Goal: Information Seeking & Learning: Learn about a topic

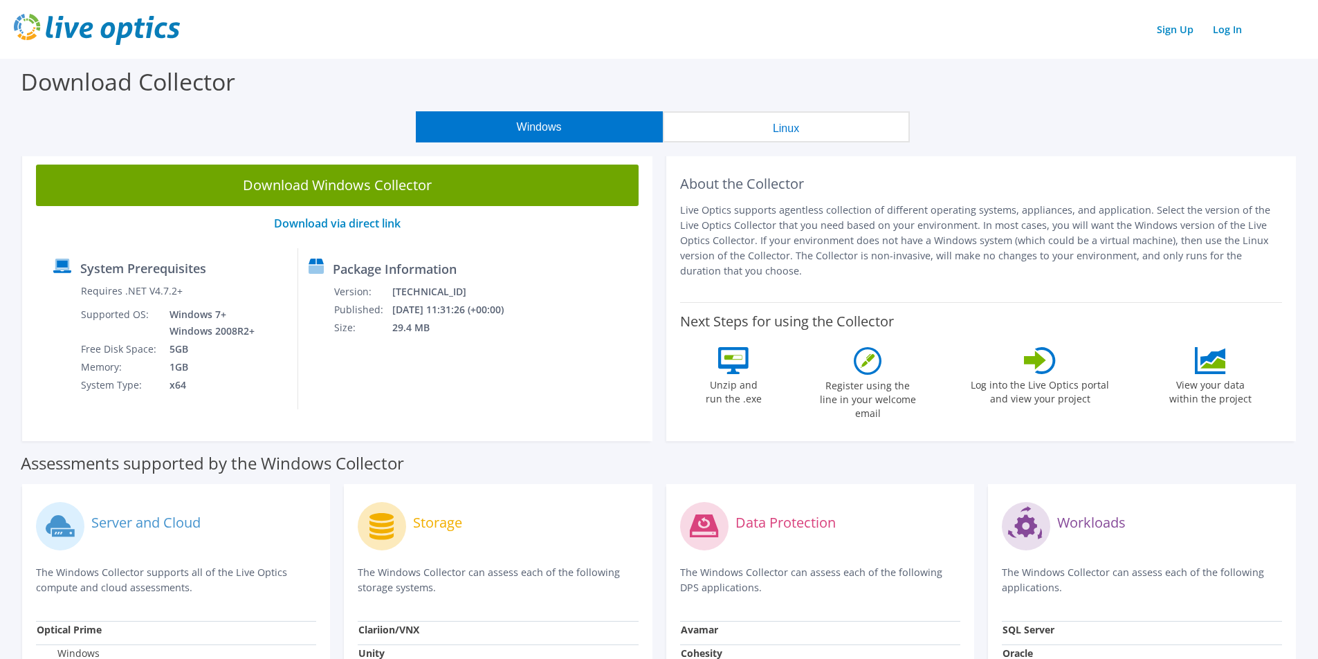
click at [1156, 183] on h2 "About the Collector" at bounding box center [981, 184] width 602 height 17
click at [1235, 27] on link "Log In" at bounding box center [1226, 29] width 43 height 20
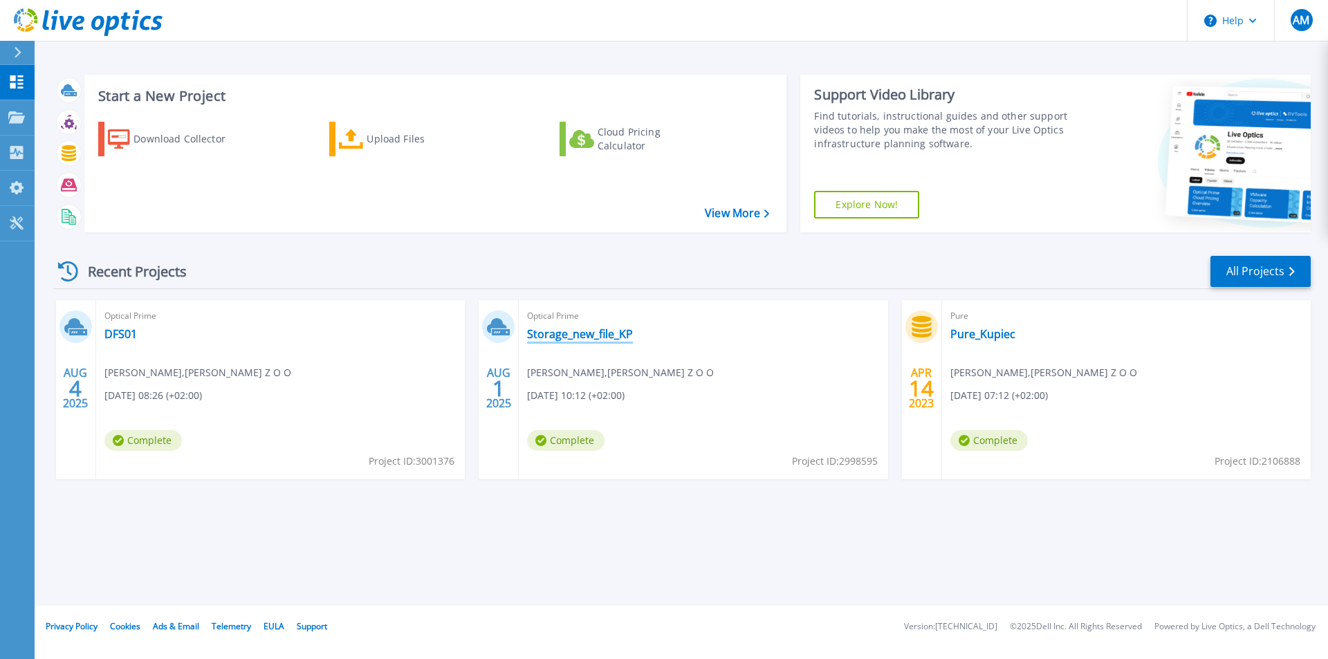
click at [584, 333] on link "Storage_new_file_KP" at bounding box center [580, 334] width 106 height 14
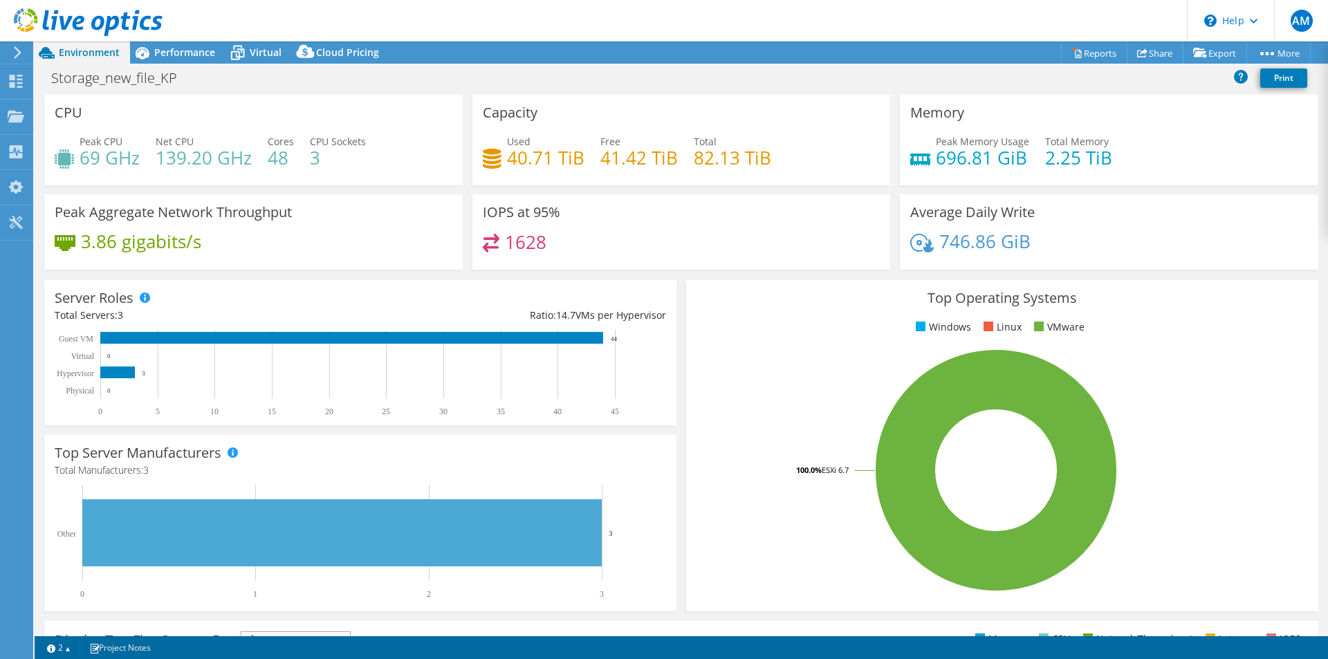
click at [19, 55] on use at bounding box center [18, 52] width 8 height 12
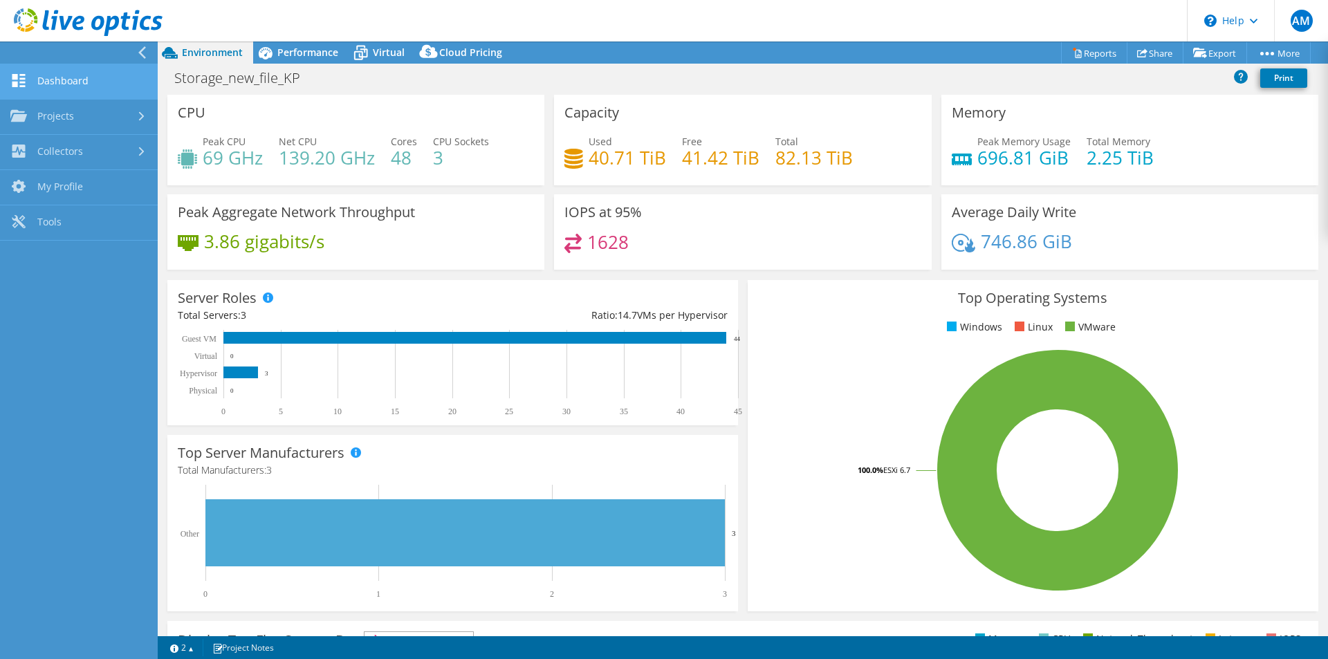
click at [67, 86] on link "Dashboard" at bounding box center [79, 81] width 158 height 35
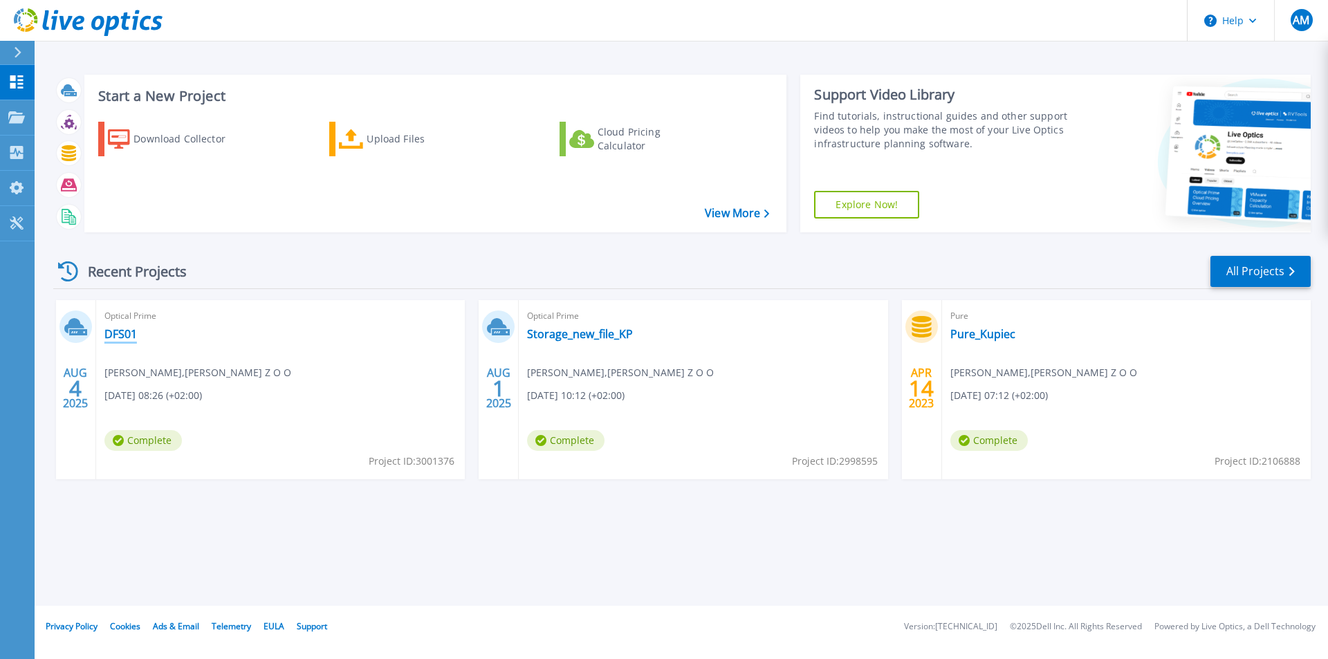
click at [126, 329] on link "DFS01" at bounding box center [120, 334] width 33 height 14
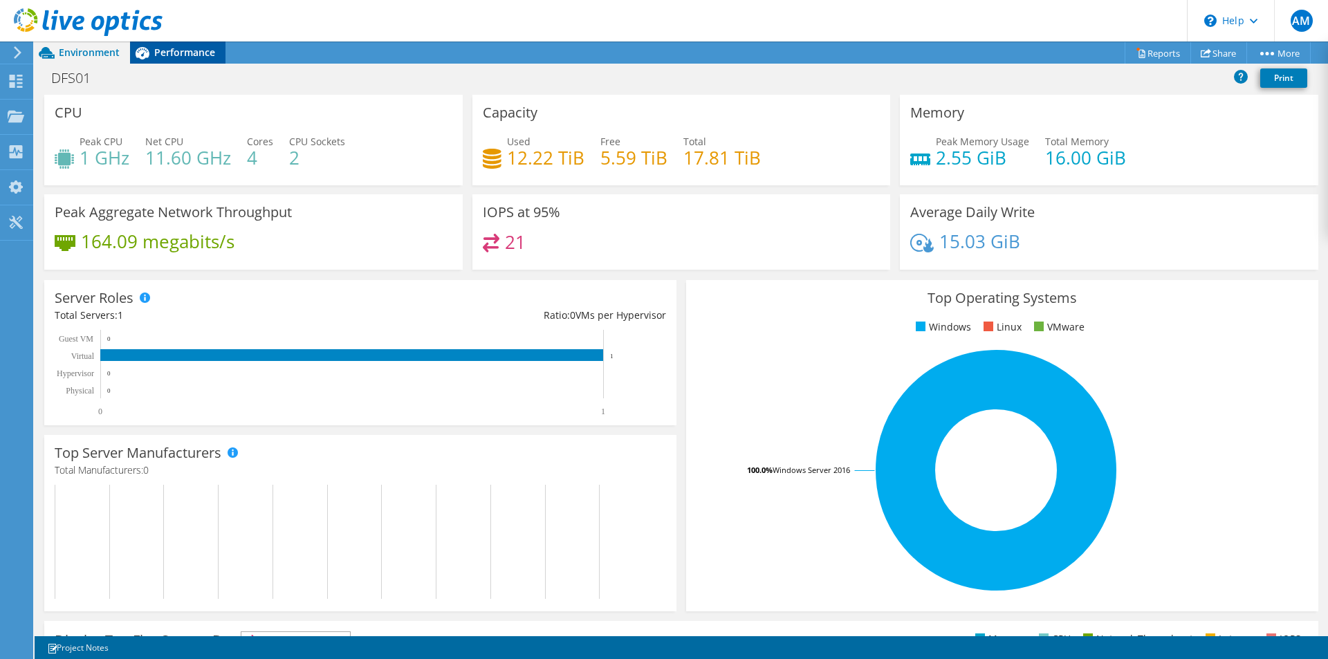
click at [180, 56] on span "Performance" at bounding box center [184, 52] width 61 height 13
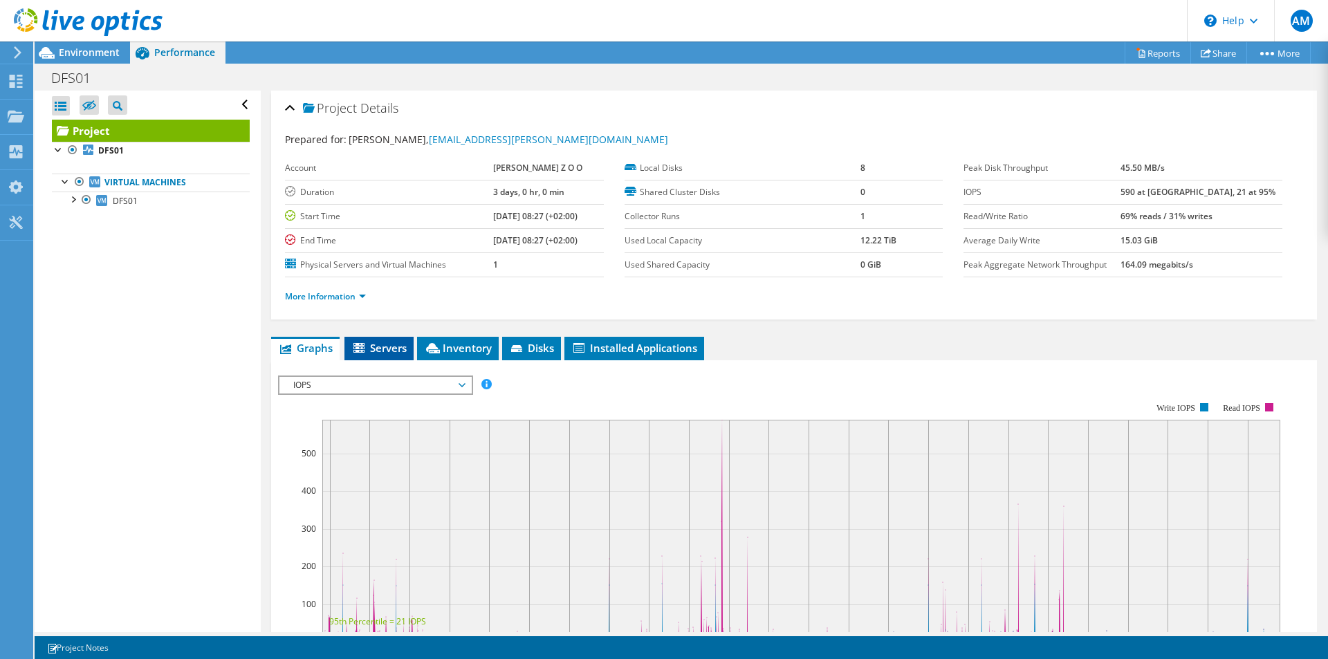
click at [405, 351] on span "Servers" at bounding box center [378, 348] width 55 height 14
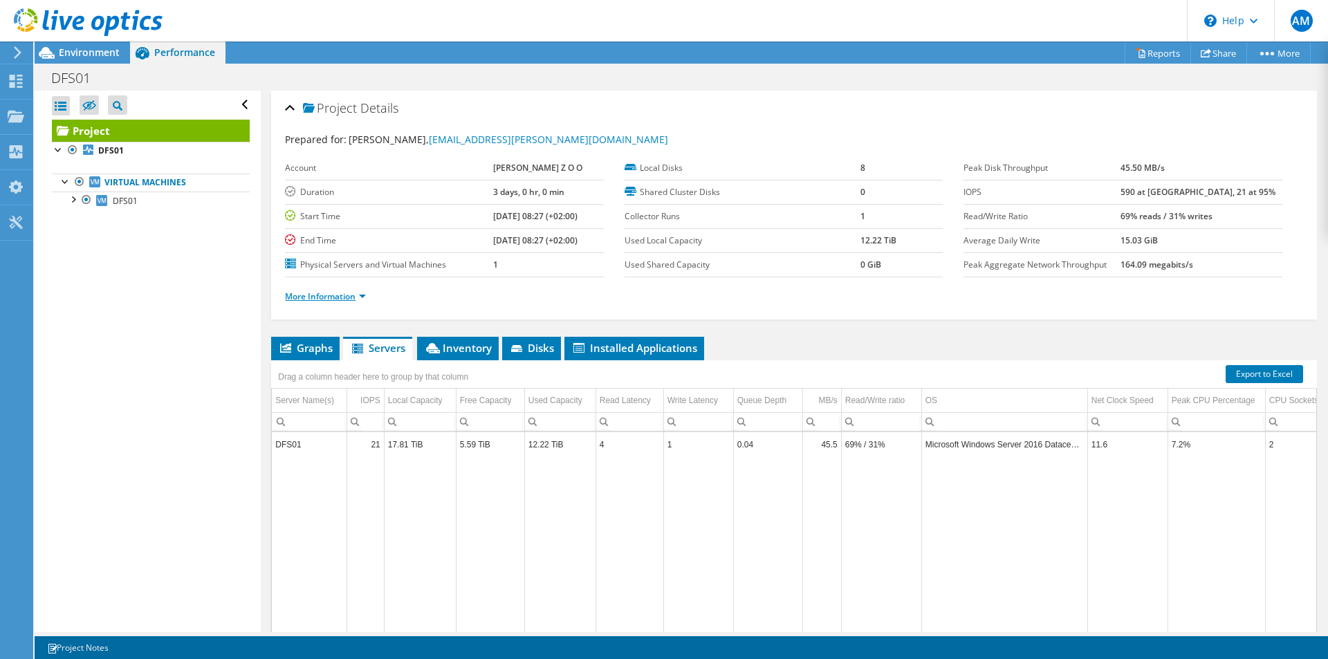
click at [366, 295] on link "More Information" at bounding box center [325, 296] width 81 height 12
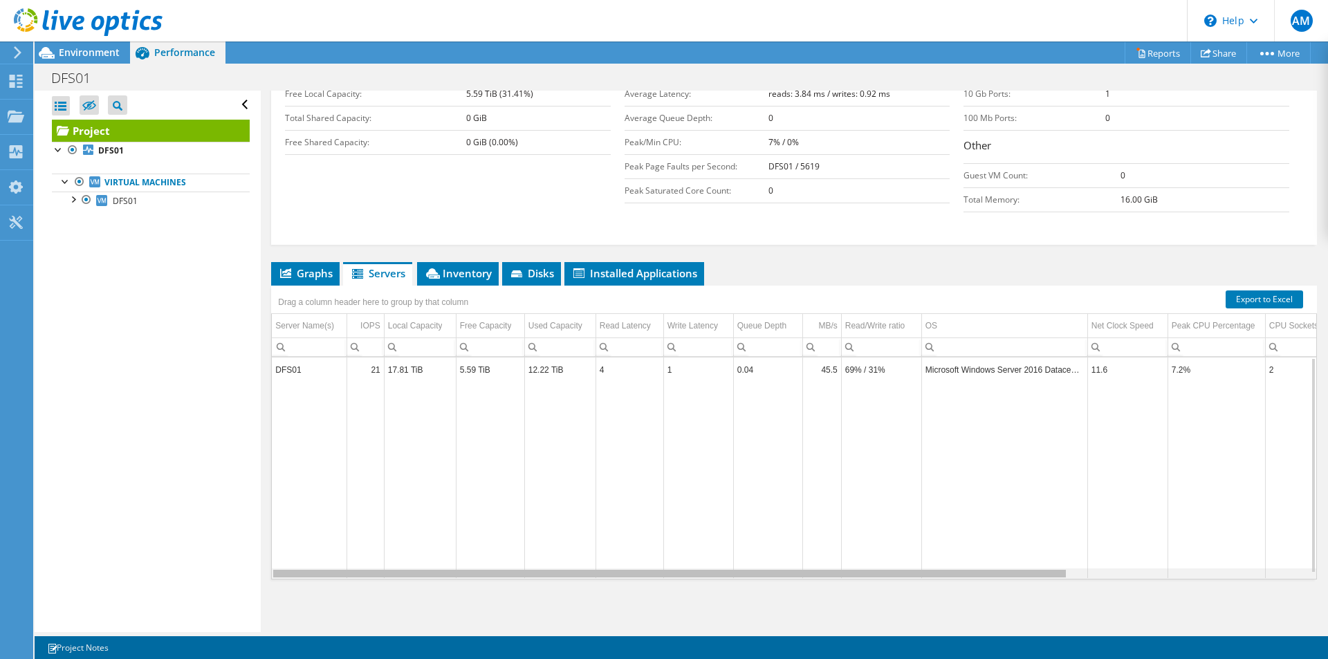
drag, startPoint x: 730, startPoint y: 575, endPoint x: 454, endPoint y: 459, distance: 298.5
click at [486, 553] on body "AM End User Adam Michalak amichalak@kupiec.pl KUPIEC SP Z O O My Profile Log Ou…" at bounding box center [664, 329] width 1328 height 659
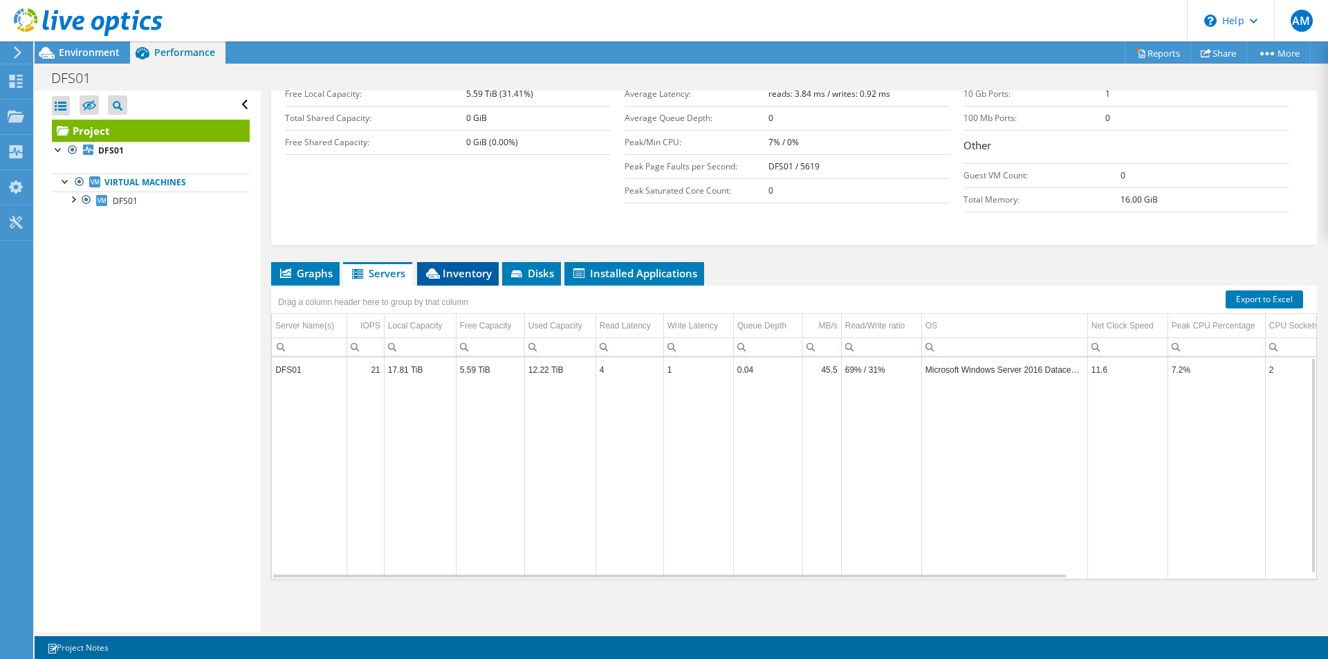
click at [436, 275] on icon at bounding box center [433, 273] width 14 height 10
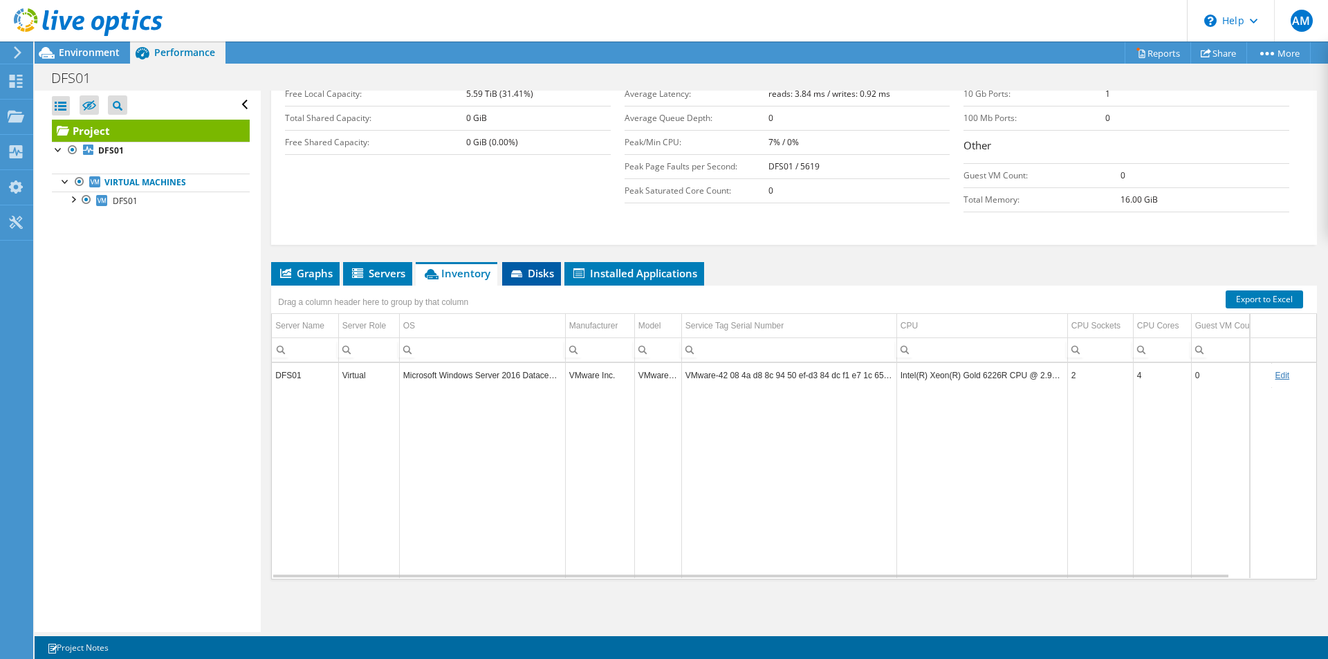
click at [528, 282] on li "Disks" at bounding box center [531, 274] width 59 height 24
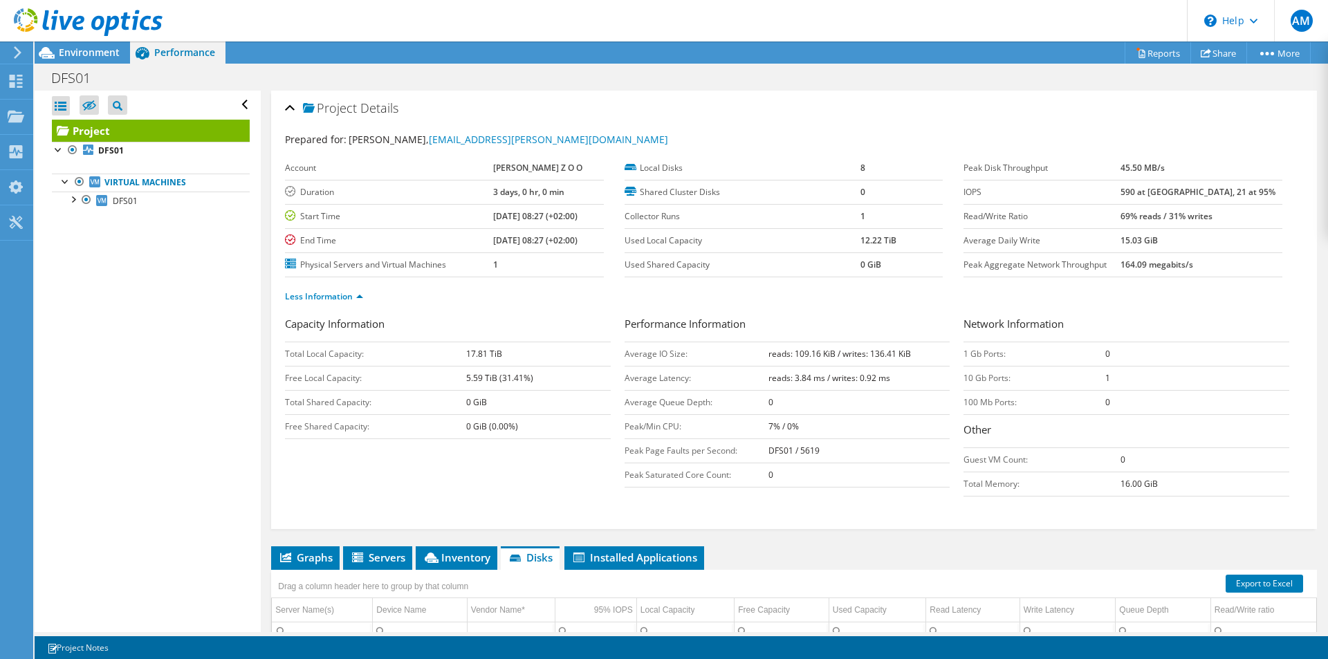
scroll to position [277, 0]
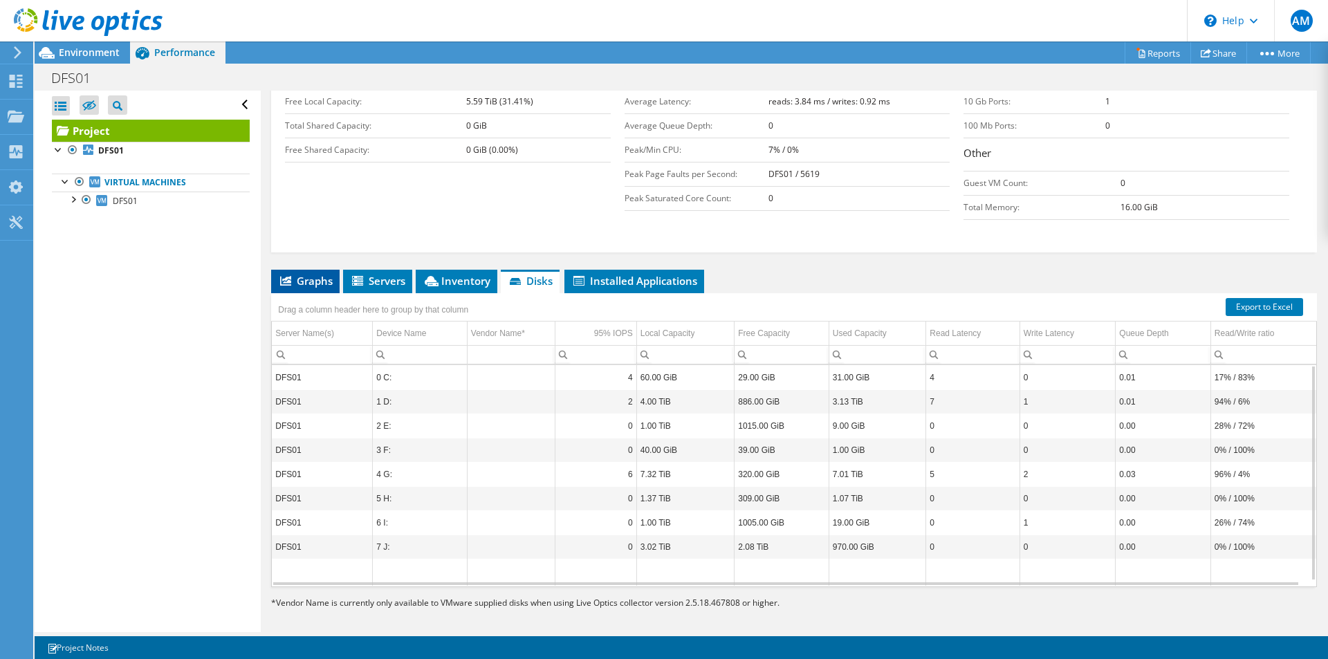
click at [299, 277] on span "Graphs" at bounding box center [305, 281] width 55 height 14
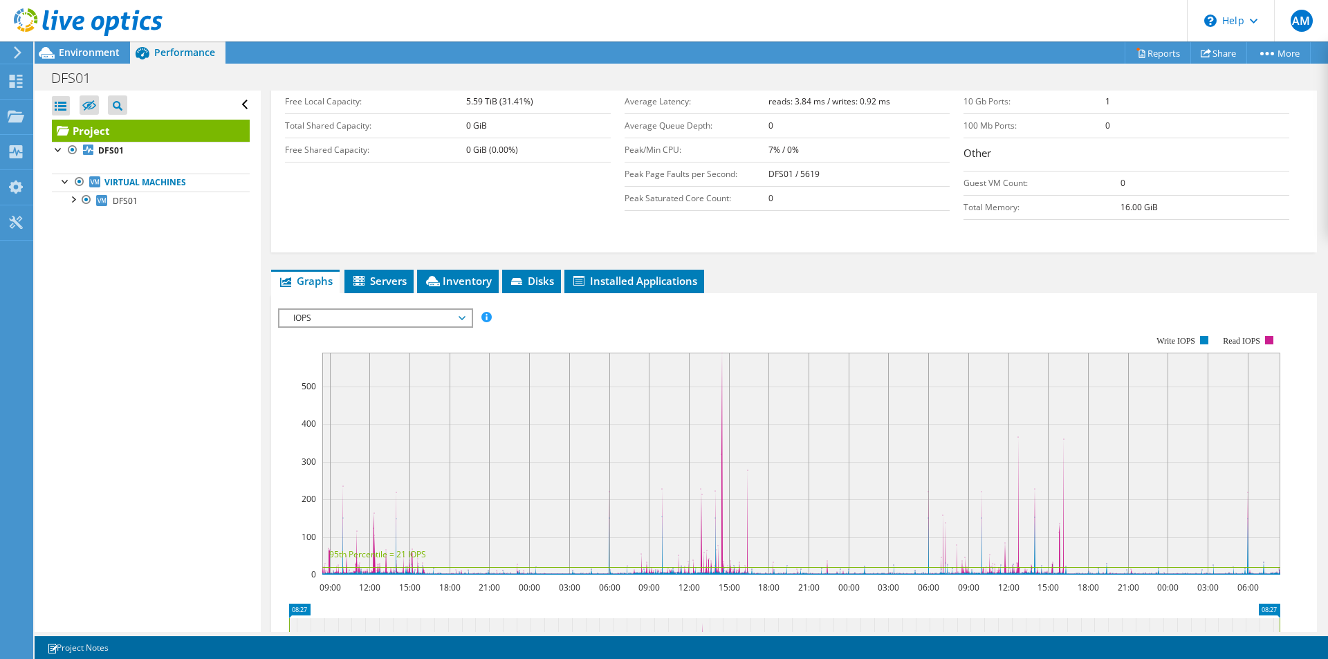
scroll to position [0, 0]
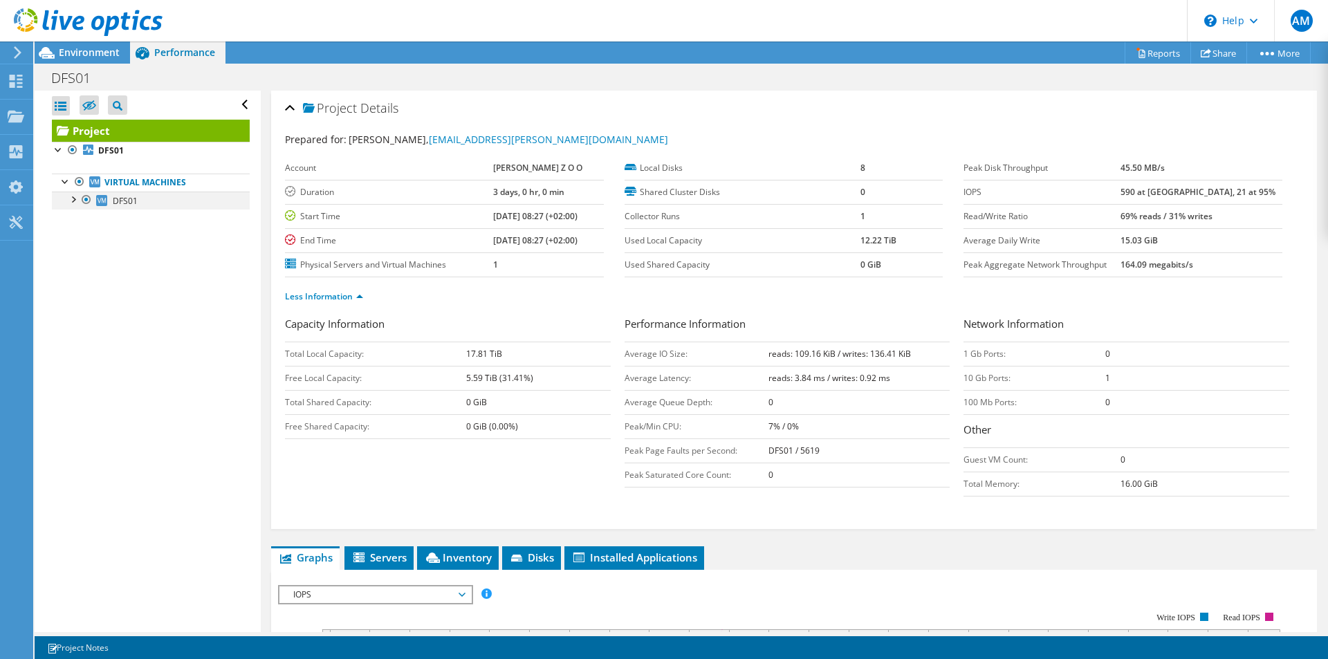
click at [75, 201] on div at bounding box center [73, 199] width 14 height 14
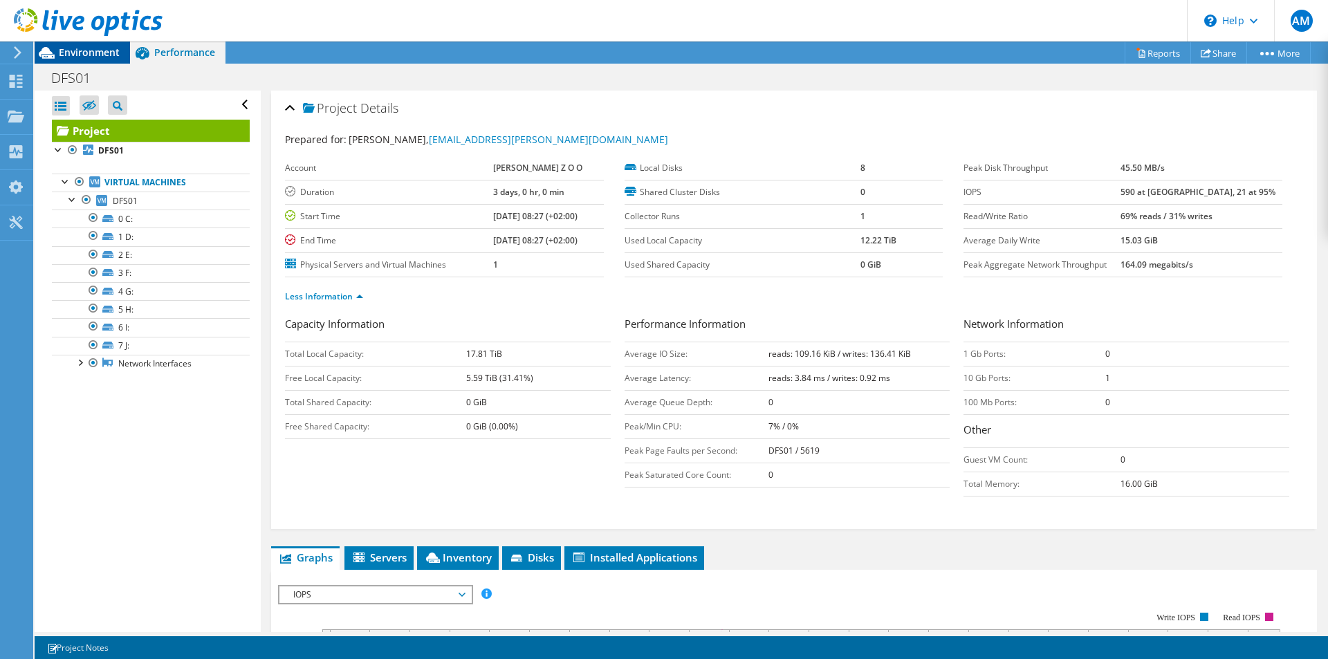
click at [91, 55] on span "Environment" at bounding box center [89, 52] width 61 height 13
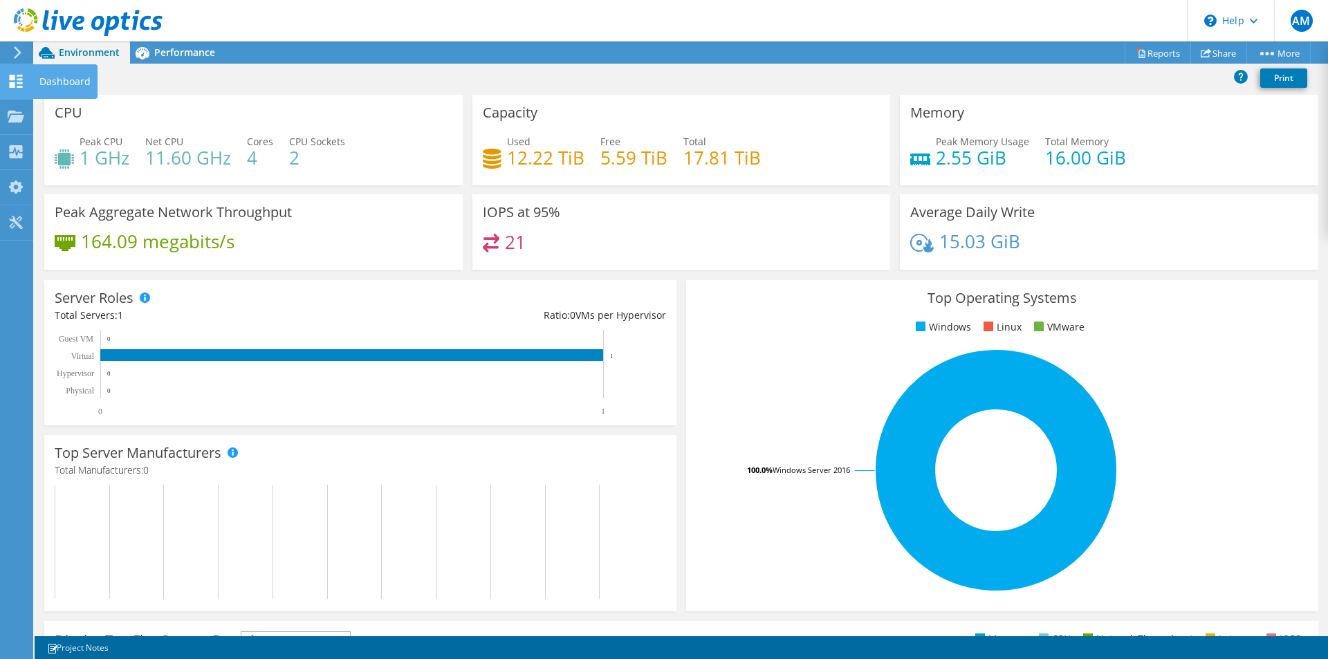
click at [15, 83] on use at bounding box center [16, 81] width 13 height 13
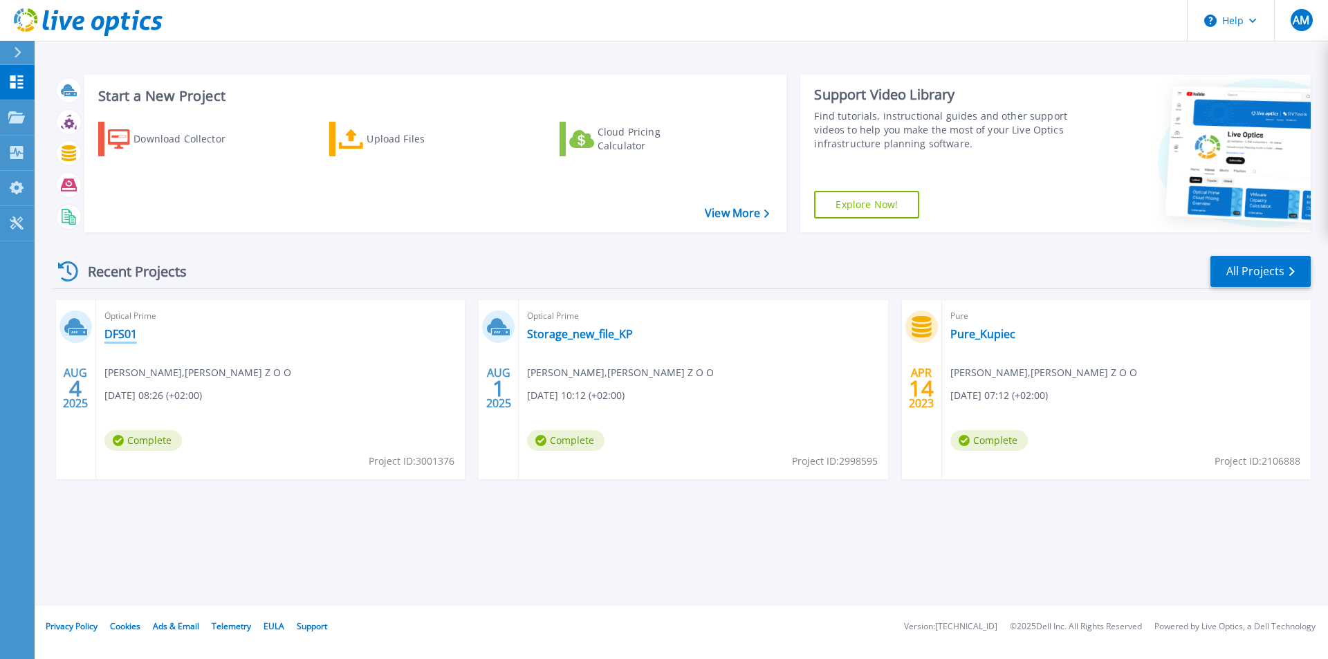
click at [127, 337] on link "DFS01" at bounding box center [120, 334] width 33 height 14
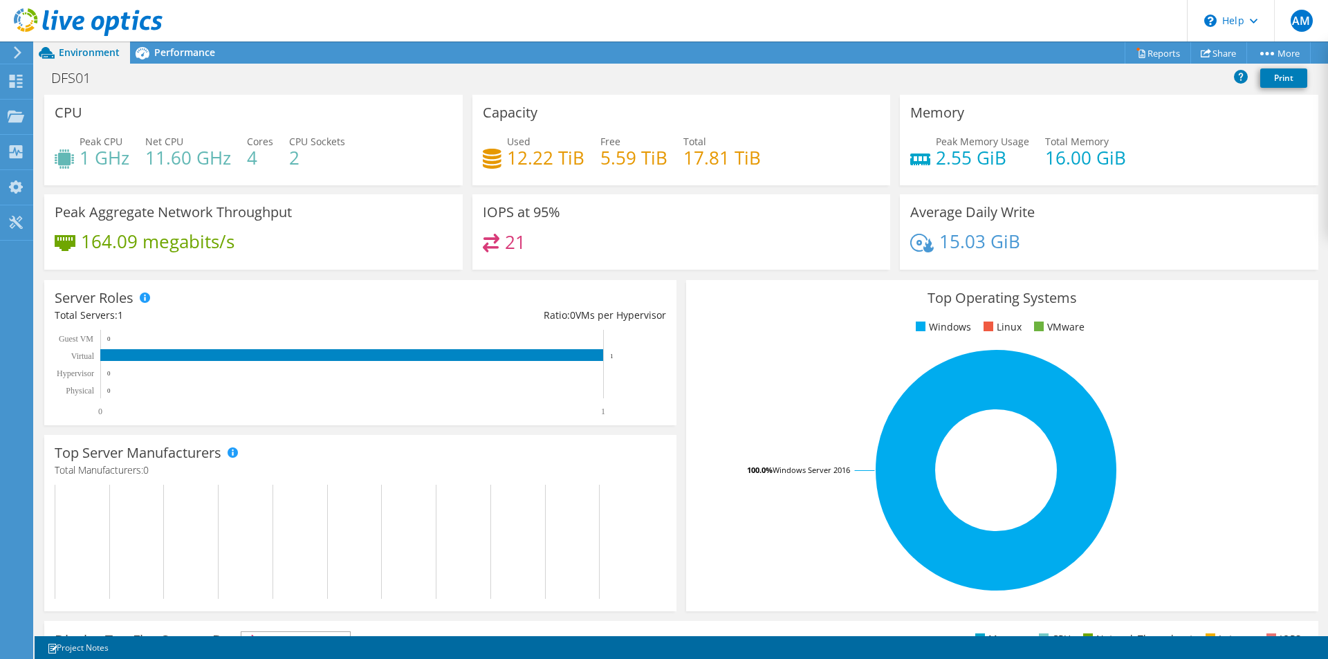
scroll to position [311, 0]
click at [192, 49] on span "Performance" at bounding box center [184, 52] width 61 height 13
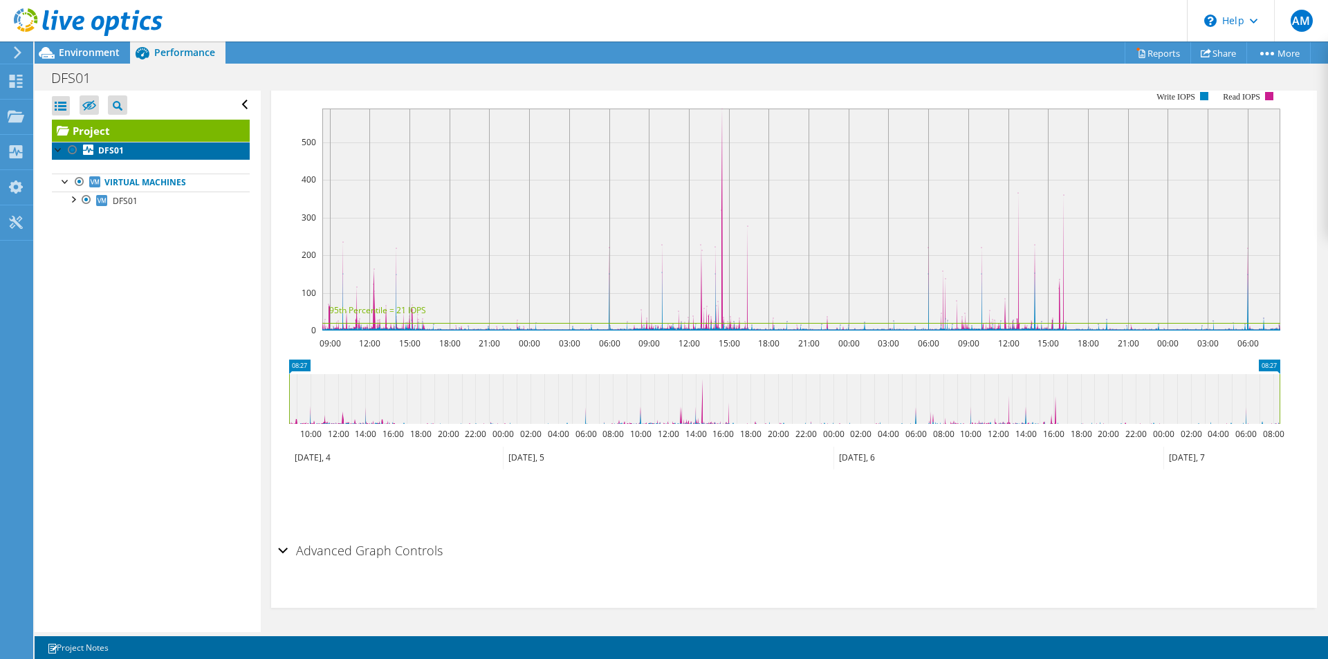
click at [104, 149] on b "DFS01" at bounding box center [111, 151] width 26 height 12
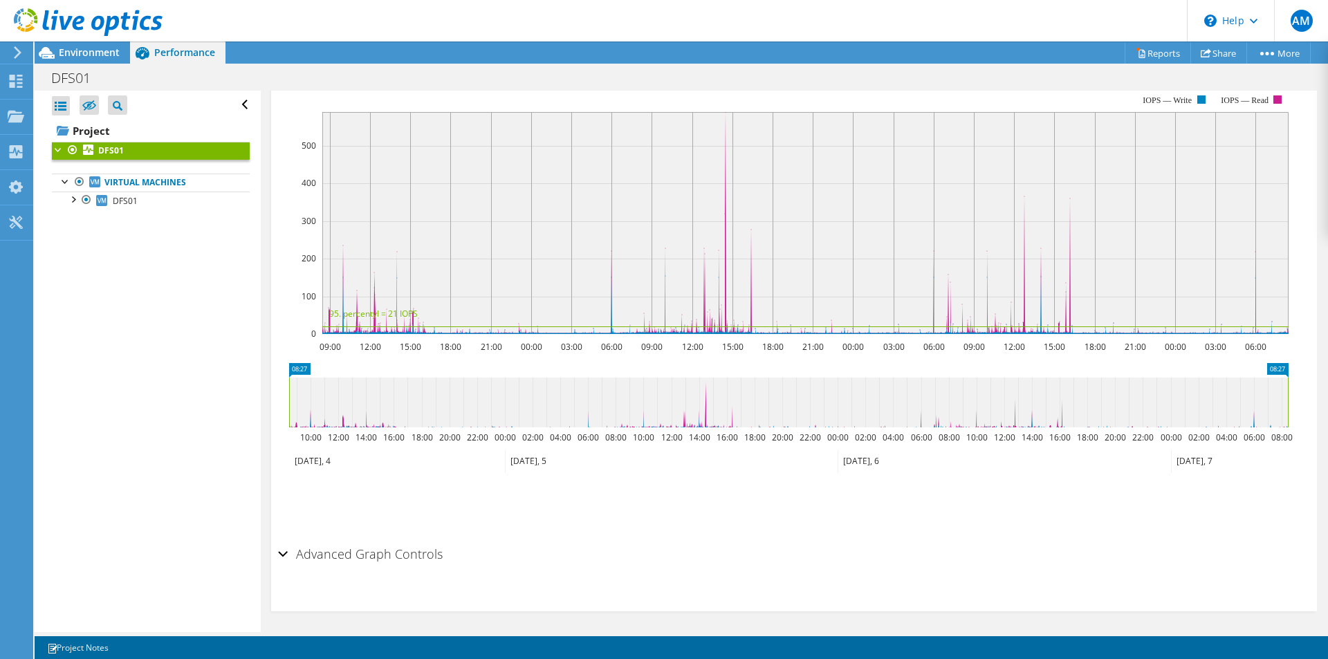
scroll to position [0, 0]
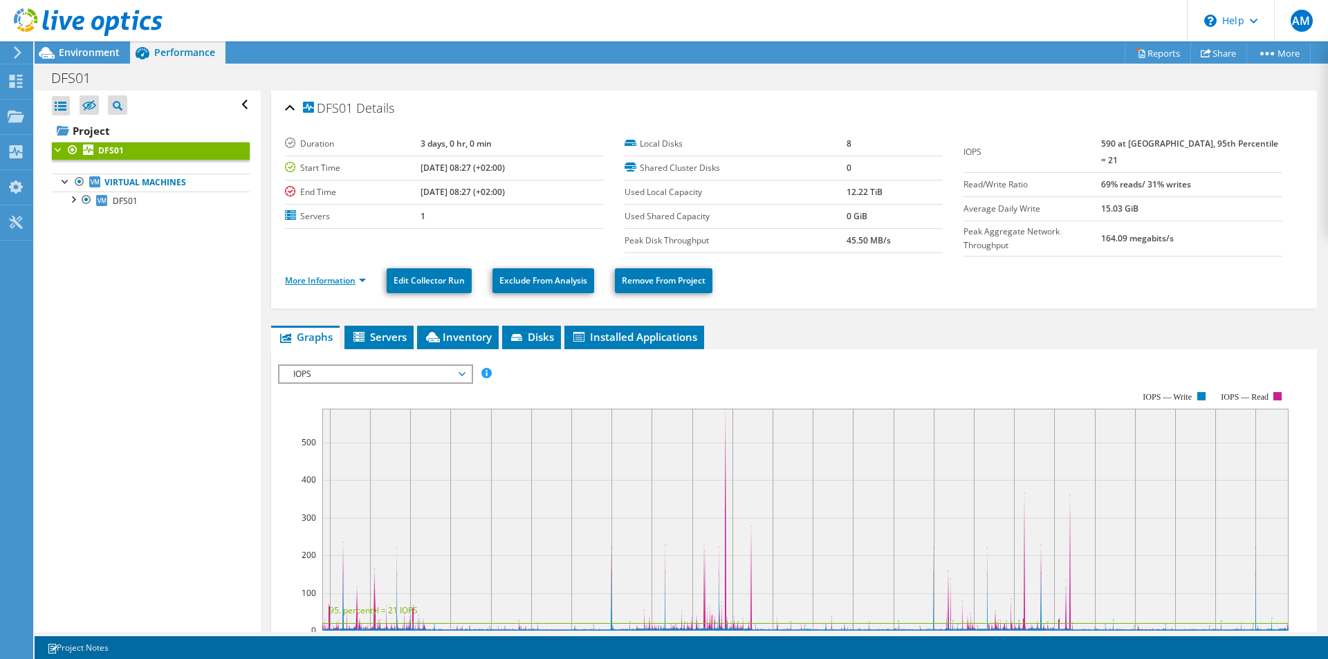
click at [346, 276] on link "More Information" at bounding box center [325, 281] width 81 height 12
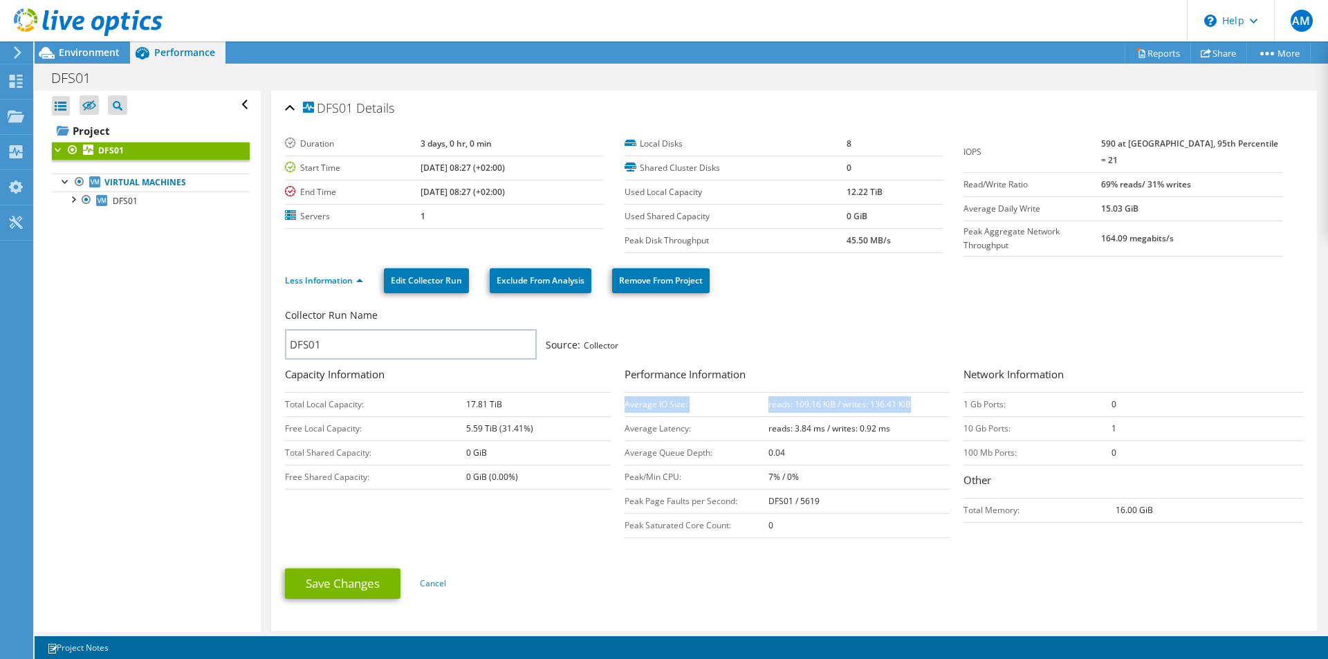
drag, startPoint x: 622, startPoint y: 402, endPoint x: 905, endPoint y: 396, distance: 283.6
click at [905, 396] on tr "Average IO Size: reads: 109.16 KiB / writes: 136.41 KiB" at bounding box center [788, 404] width 326 height 24
copy tr "Average IO Size: reads: 109.16 KiB / writes: 136.41 KiB"
click at [627, 420] on td "Average Latency:" at bounding box center [697, 428] width 144 height 24
drag, startPoint x: 620, startPoint y: 425, endPoint x: 892, endPoint y: 427, distance: 271.8
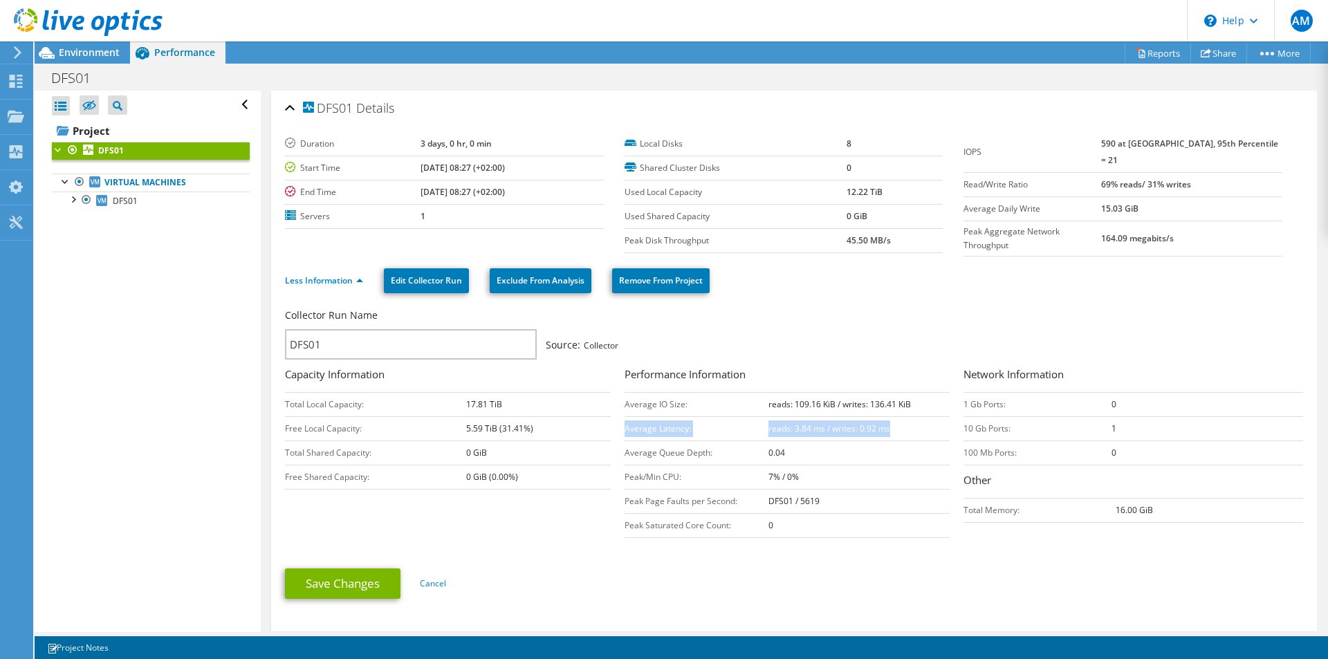
click at [892, 427] on tr "Average Latency: reads: 3.84 ms / writes: 0.92 ms" at bounding box center [788, 428] width 326 height 24
copy tr "Average Latency: reads: 3.84 ms / writes: 0.92 ms"
click at [782, 465] on td "7% / 0%" at bounding box center [859, 477] width 182 height 24
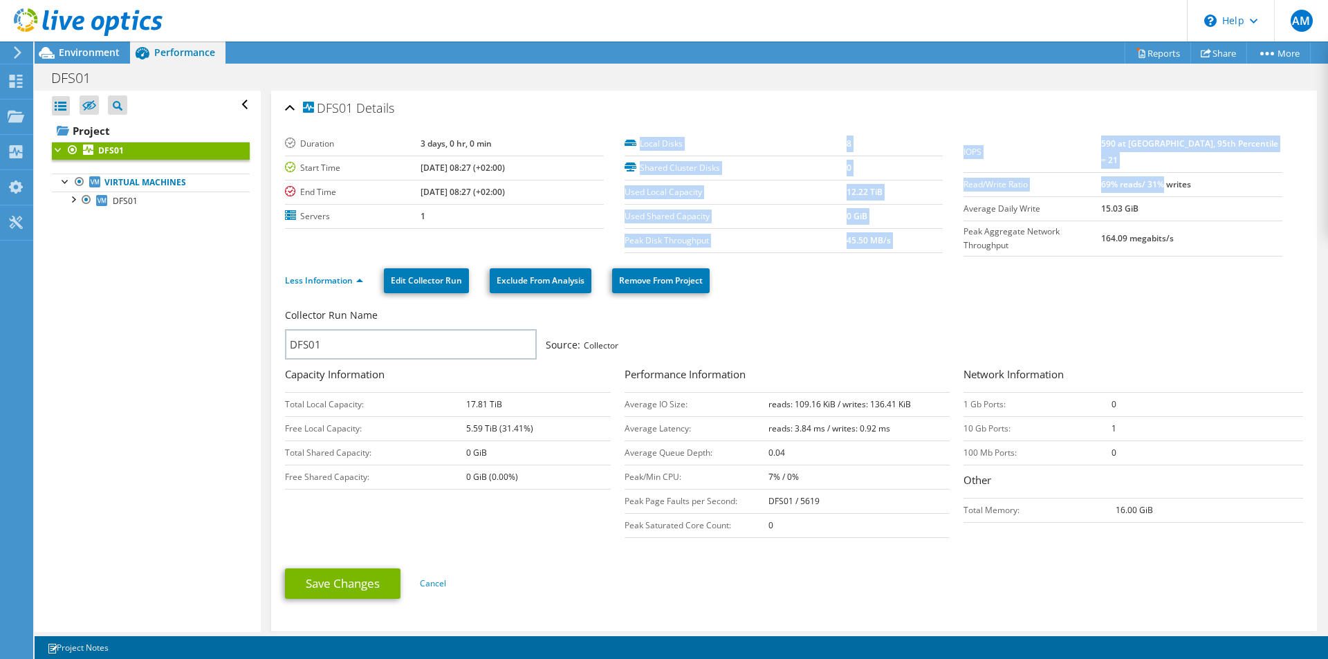
drag, startPoint x: 956, startPoint y: 168, endPoint x: 1190, endPoint y: 164, distance: 234.5
click at [1190, 164] on section "Duration 3 days, 0 hr, 0 min Start Time [DATE] 08:27 (+02:00) End Time [DATE] 0…" at bounding box center [794, 194] width 1018 height 124
click at [1191, 178] on b "69% reads/ 31% writes" at bounding box center [1146, 184] width 90 height 12
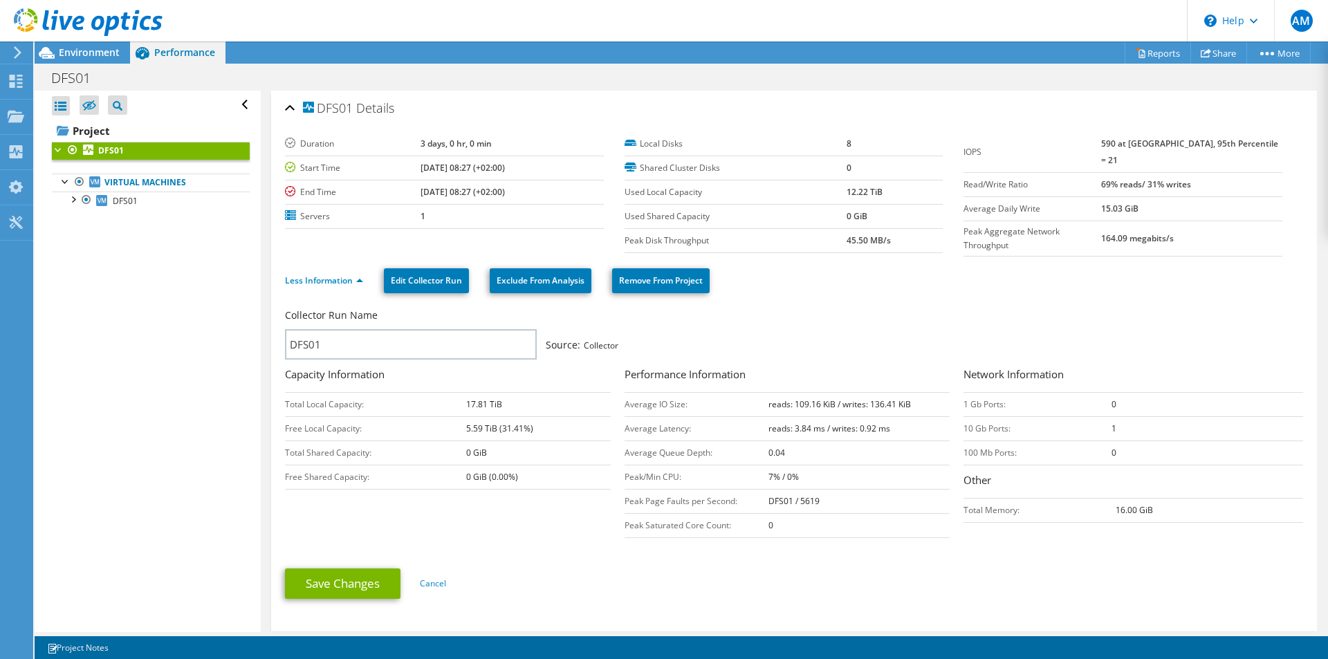
click at [1191, 178] on b "69% reads/ 31% writes" at bounding box center [1146, 184] width 90 height 12
drag, startPoint x: 1217, startPoint y: 169, endPoint x: 956, endPoint y: 169, distance: 260.7
click at [963, 172] on tr "Read/Write Ratio 69% reads/ 31% writes" at bounding box center [1122, 184] width 319 height 24
copy tr "Read/Write Ratio 69% reads/ 31% writes"
click at [963, 154] on td "IOPS" at bounding box center [1031, 152] width 137 height 41
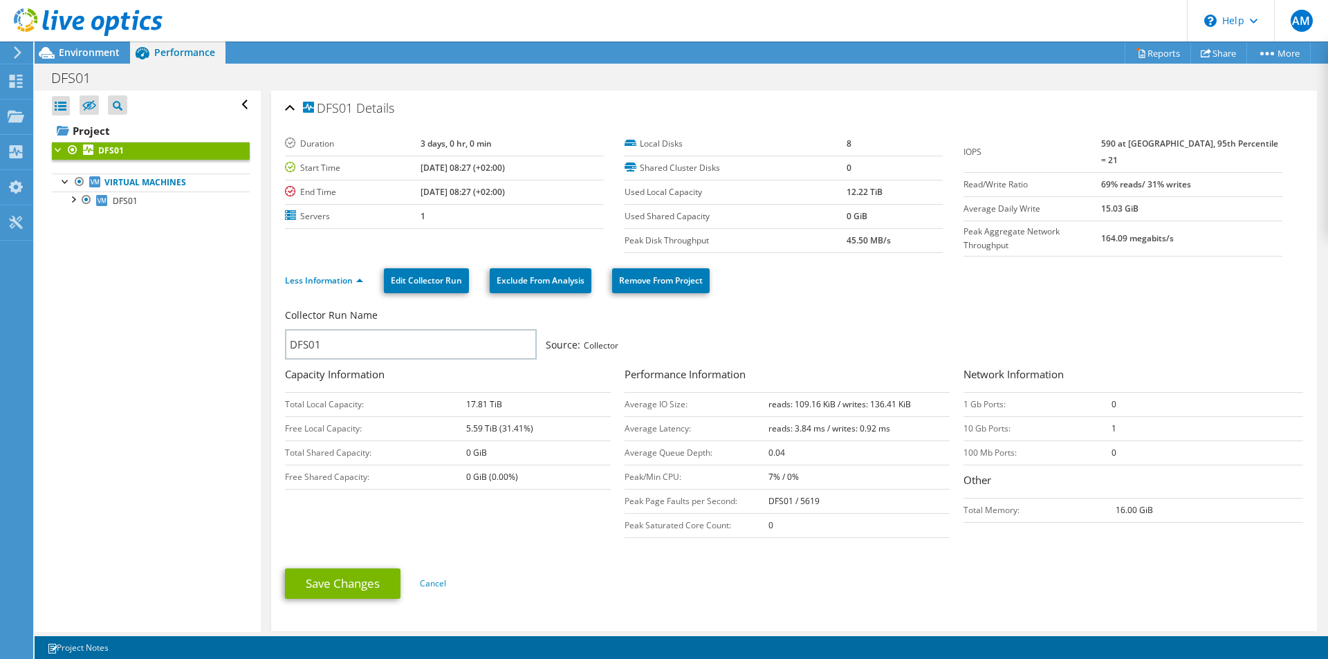
drag, startPoint x: 1252, startPoint y: 143, endPoint x: 1123, endPoint y: 147, distance: 129.4
click at [1123, 147] on tr "IOPS 590 at [GEOGRAPHIC_DATA], 95th Percentile = 21" at bounding box center [1122, 152] width 319 height 41
click at [1248, 149] on b "590 at [GEOGRAPHIC_DATA], 95th Percentile = 21" at bounding box center [1189, 152] width 177 height 28
drag, startPoint x: 1254, startPoint y: 142, endPoint x: 956, endPoint y: 142, distance: 297.4
click at [963, 142] on tr "IOPS 590 at [GEOGRAPHIC_DATA], 95th Percentile = 21" at bounding box center [1122, 152] width 319 height 41
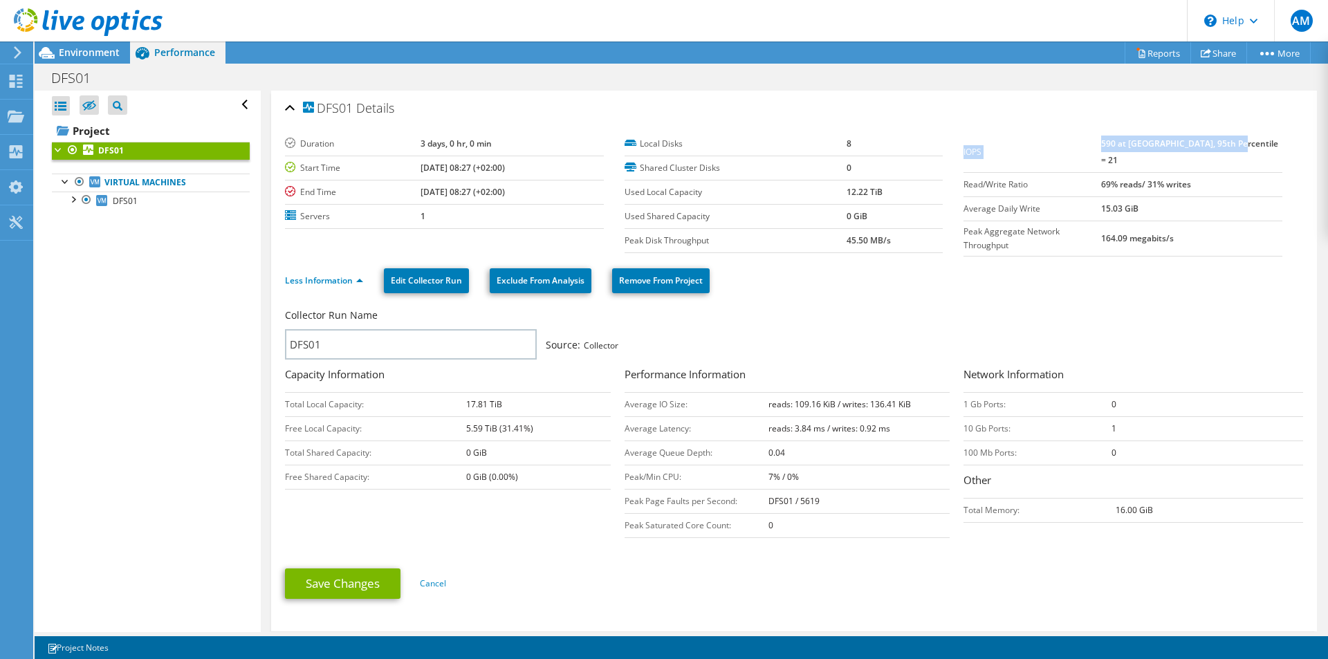
copy tr "IOPS 590 at [GEOGRAPHIC_DATA], 95th Percentile = 21"
click at [964, 202] on label "Average Daily Write" at bounding box center [1031, 209] width 137 height 14
drag, startPoint x: 959, startPoint y: 192, endPoint x: 1163, endPoint y: 191, distance: 204.7
click at [1163, 196] on tr "Average Daily Write 15.03 GiB" at bounding box center [1122, 208] width 319 height 24
copy tr "Average Daily Write 15.03 GiB"
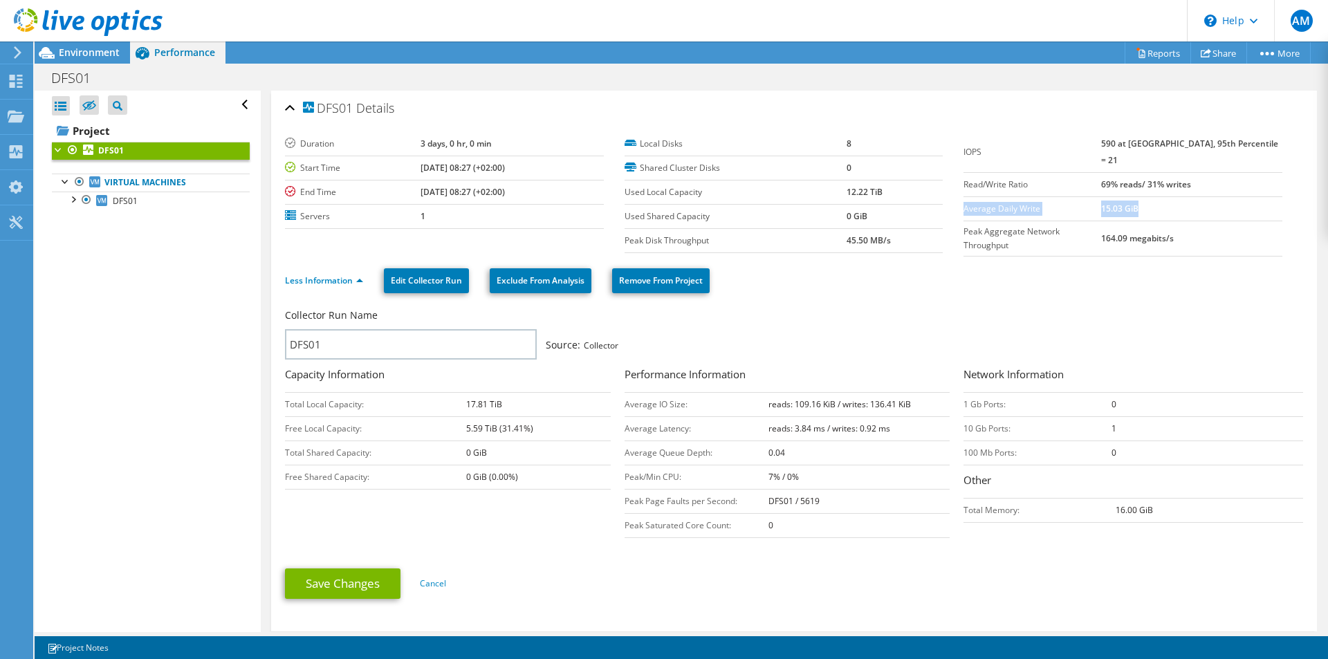
click at [1118, 305] on div "Collector Run Name DFS01 Source: Collector" at bounding box center [794, 336] width 1018 height 62
drag, startPoint x: 622, startPoint y: 452, endPoint x: 780, endPoint y: 447, distance: 158.5
click at [780, 447] on tr "Average Queue Depth: 0.04" at bounding box center [788, 453] width 326 height 24
copy tr "Average Queue Depth: 0.04"
click at [939, 308] on div "Collector Run Name" at bounding box center [787, 318] width 1004 height 21
